Goal: Transaction & Acquisition: Book appointment/travel/reservation

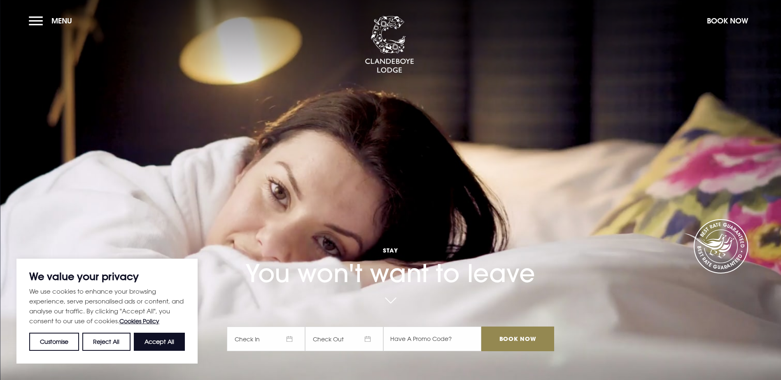
click at [298, 327] on span "Check In" at bounding box center [266, 339] width 78 height 25
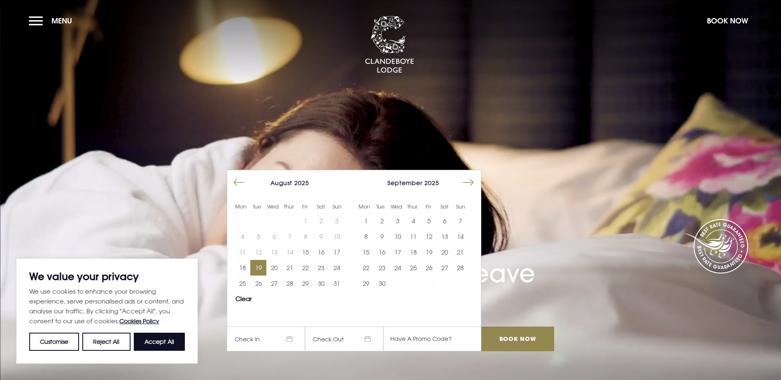
click at [266, 260] on button "19" at bounding box center [258, 268] width 16 height 16
click at [276, 260] on button "20" at bounding box center [274, 268] width 16 height 16
click at [523, 327] on input "Book Now" at bounding box center [517, 339] width 72 height 25
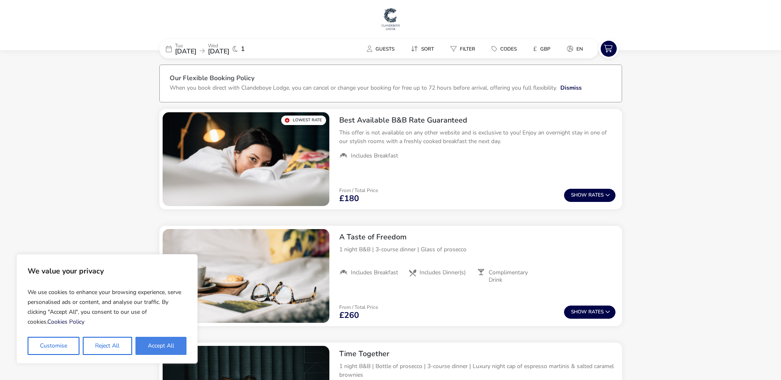
click at [176, 347] on button "Accept All" at bounding box center [160, 346] width 51 height 18
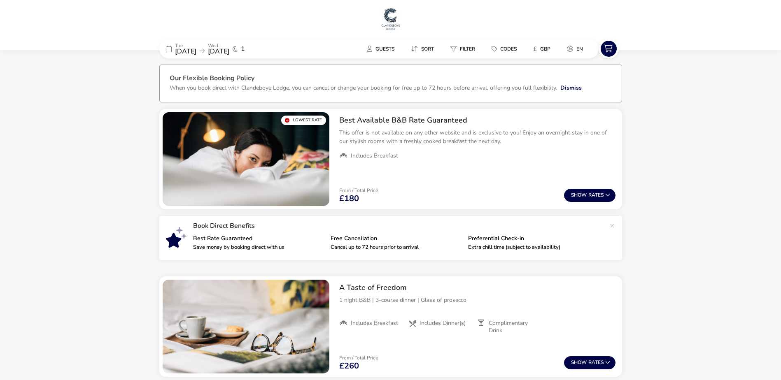
checkbox input "true"
